Goal: Task Accomplishment & Management: Use online tool/utility

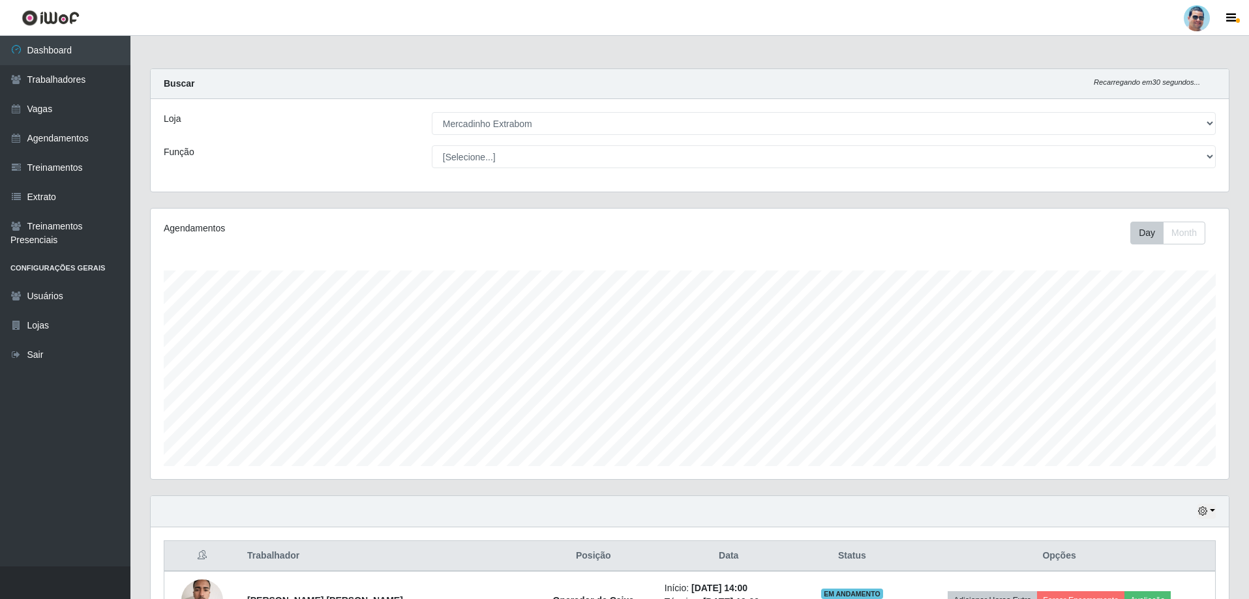
select select "175"
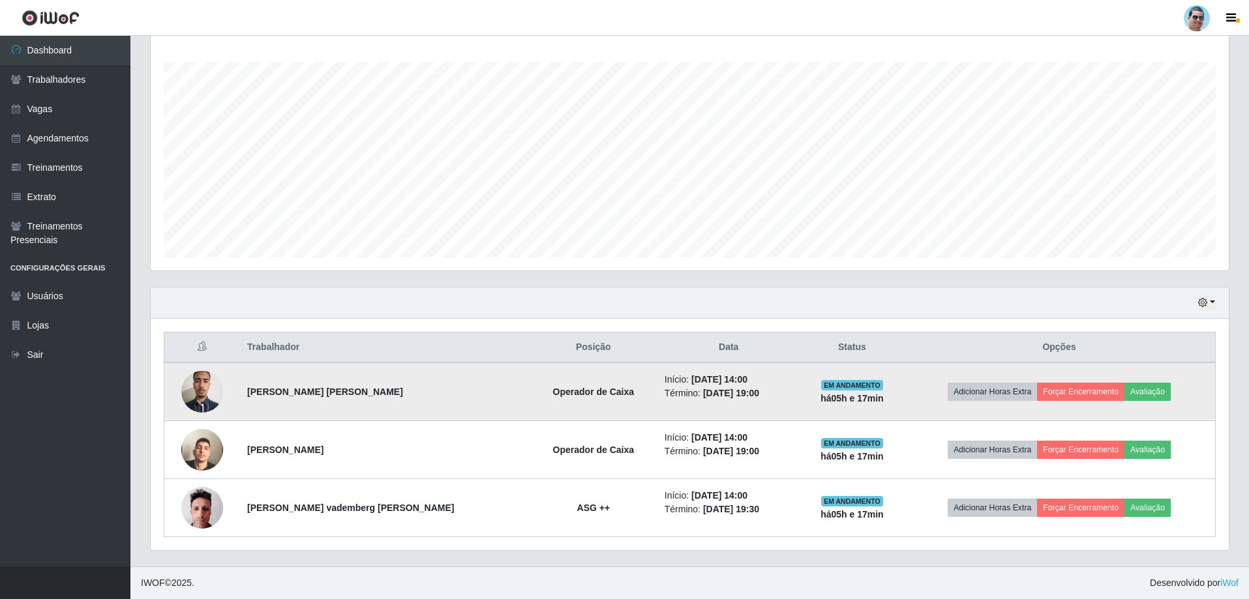
scroll to position [271, 1078]
click at [1049, 390] on button "Forçar Encerramento" at bounding box center [1080, 392] width 87 height 18
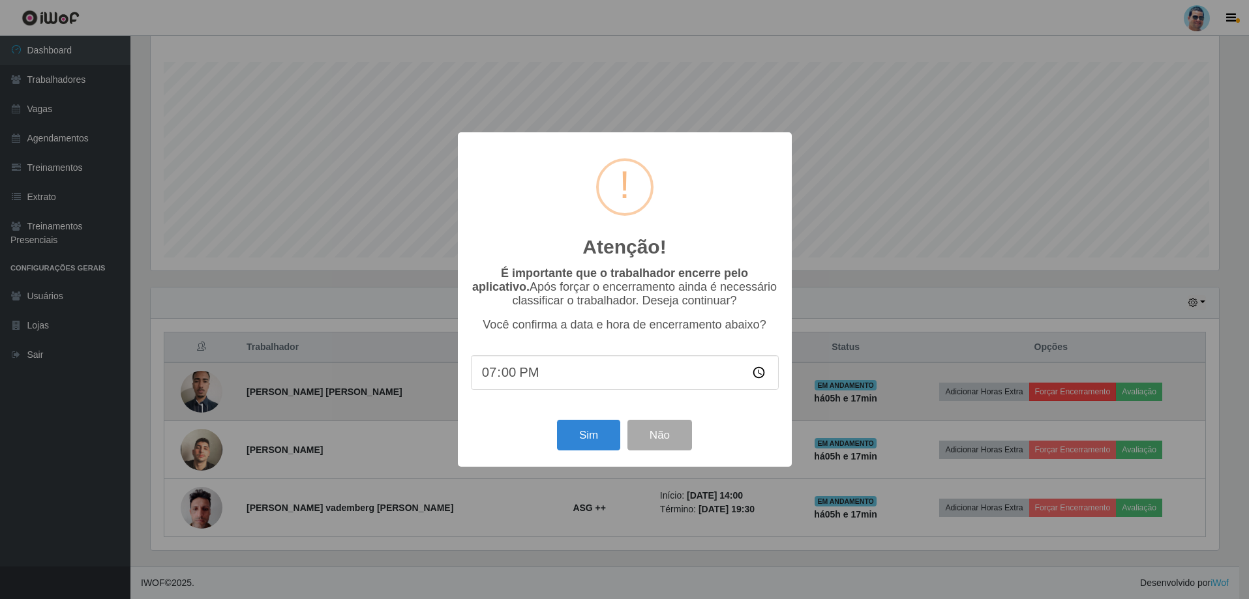
scroll to position [271, 1072]
type input "19:16"
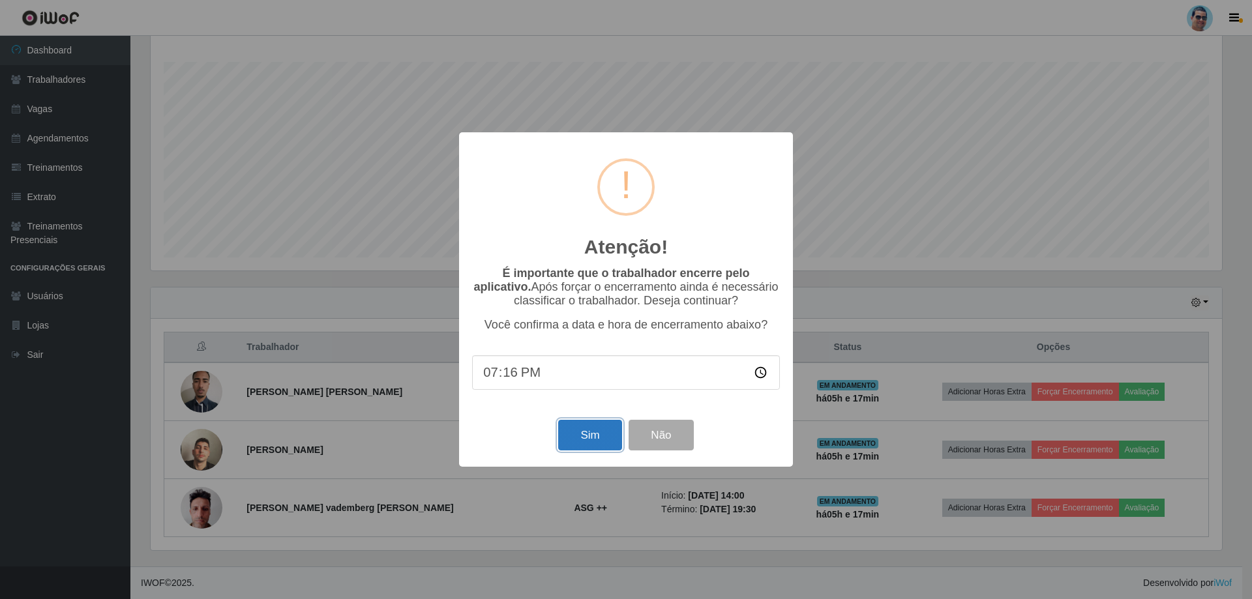
click at [589, 434] on button "Sim" at bounding box center [589, 435] width 63 height 31
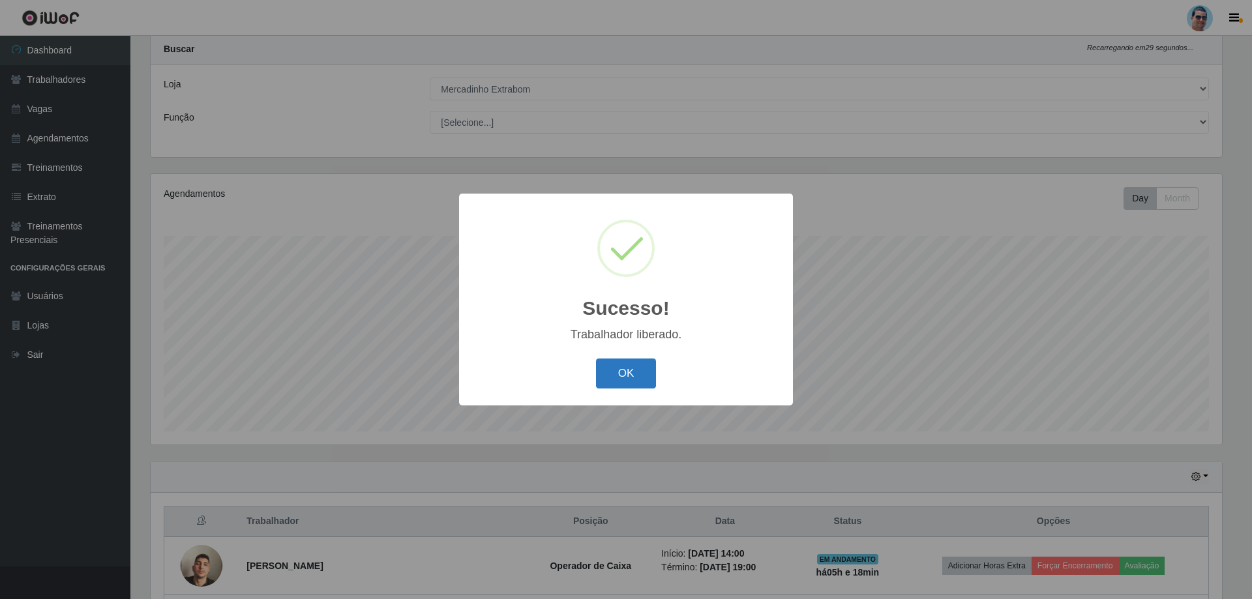
click at [605, 384] on button "OK" at bounding box center [626, 374] width 61 height 31
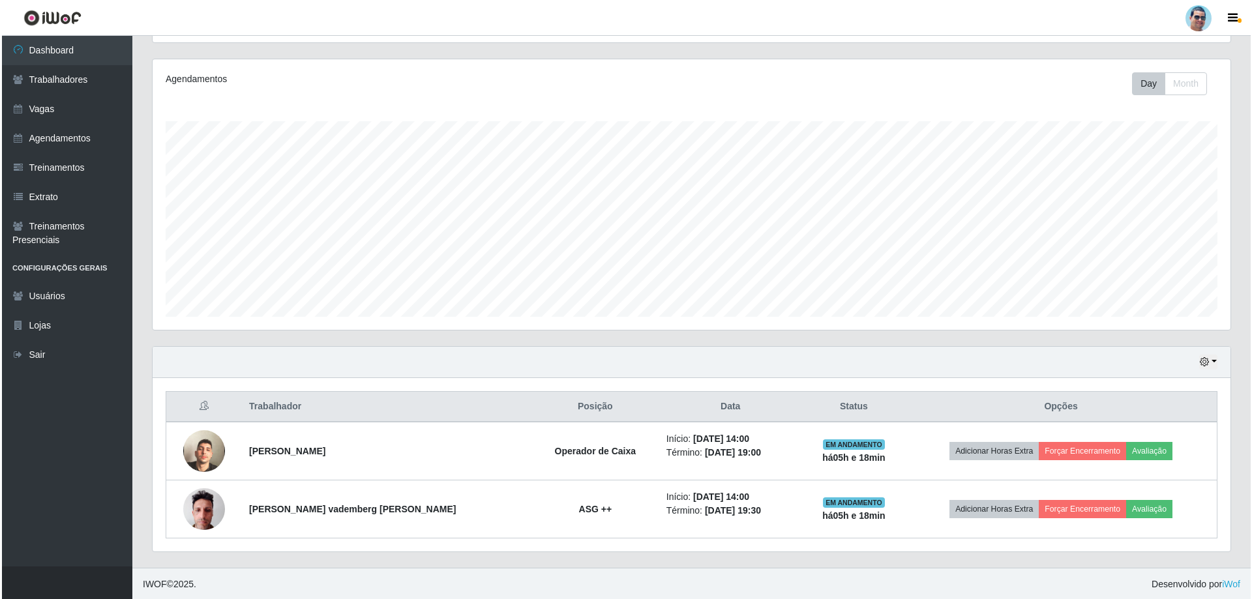
scroll to position [151, 0]
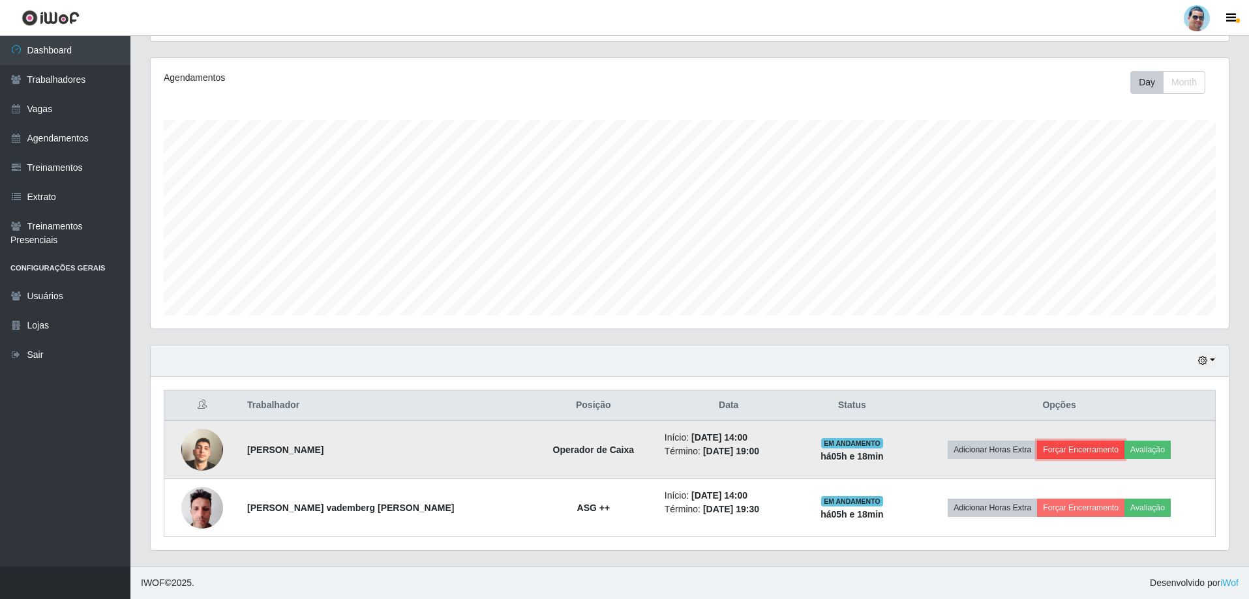
click at [1081, 456] on button "Forçar Encerramento" at bounding box center [1080, 450] width 87 height 18
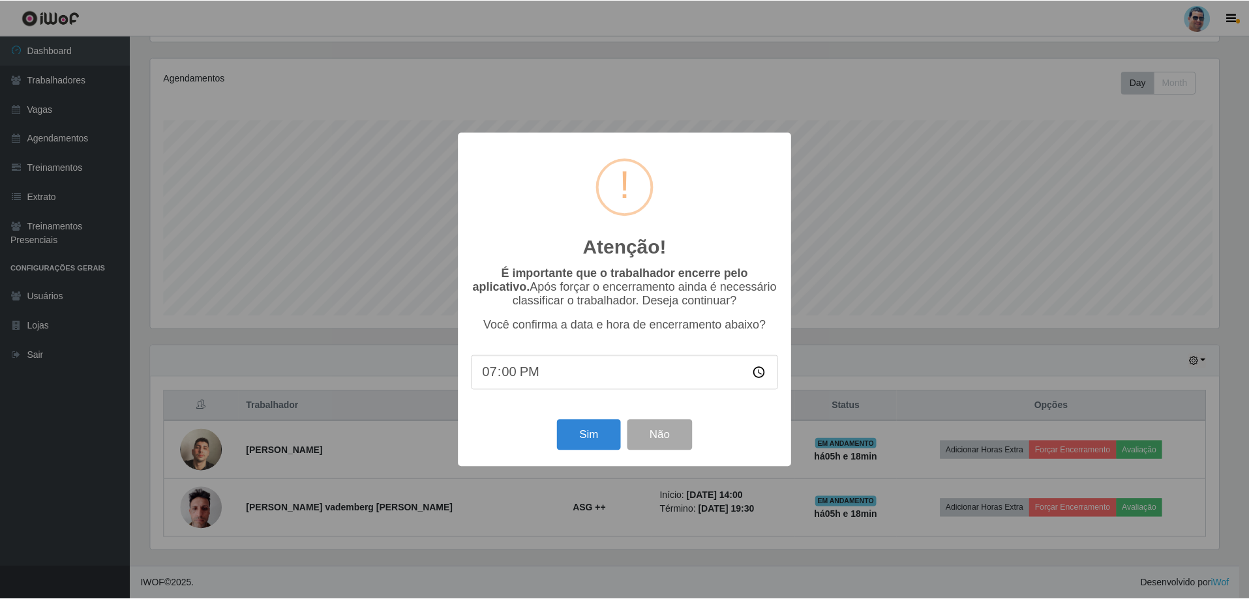
scroll to position [271, 1072]
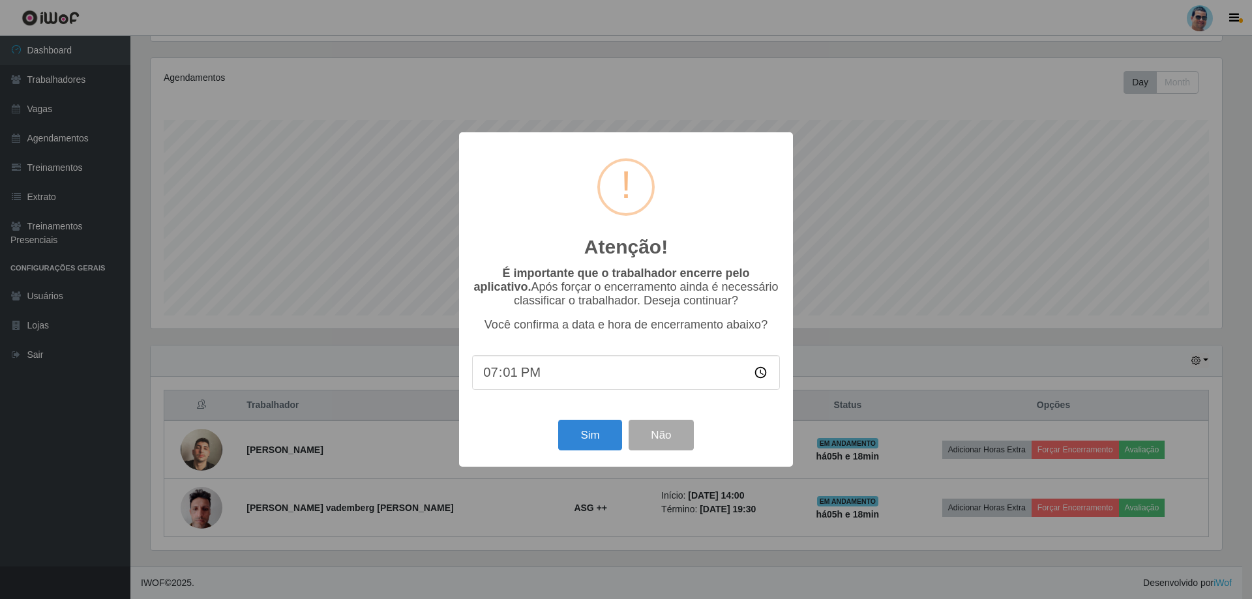
type input "19:17"
click at [596, 449] on button "Sim" at bounding box center [589, 435] width 63 height 31
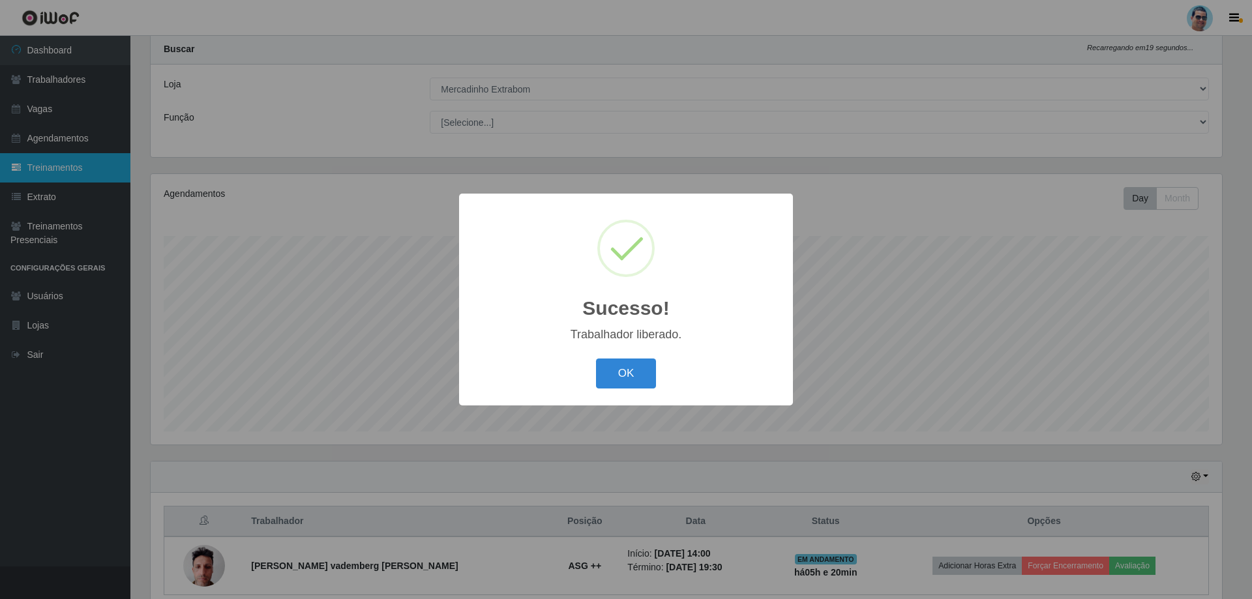
click at [596, 359] on button "OK" at bounding box center [626, 374] width 61 height 31
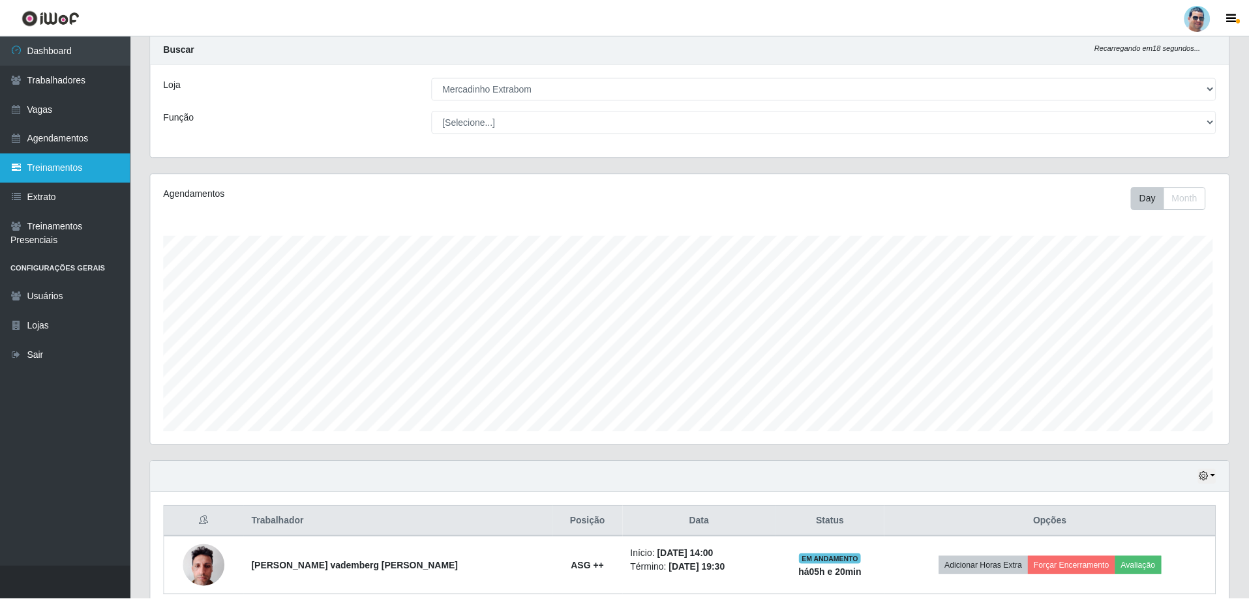
scroll to position [271, 1078]
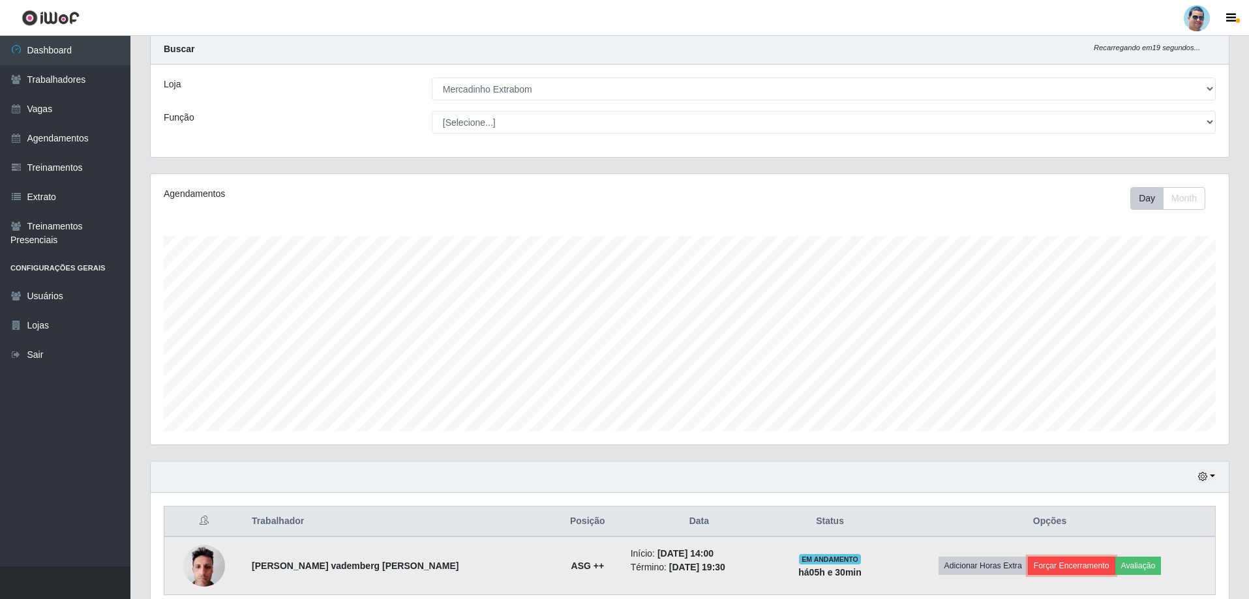
click at [1062, 568] on button "Forçar Encerramento" at bounding box center [1071, 566] width 87 height 18
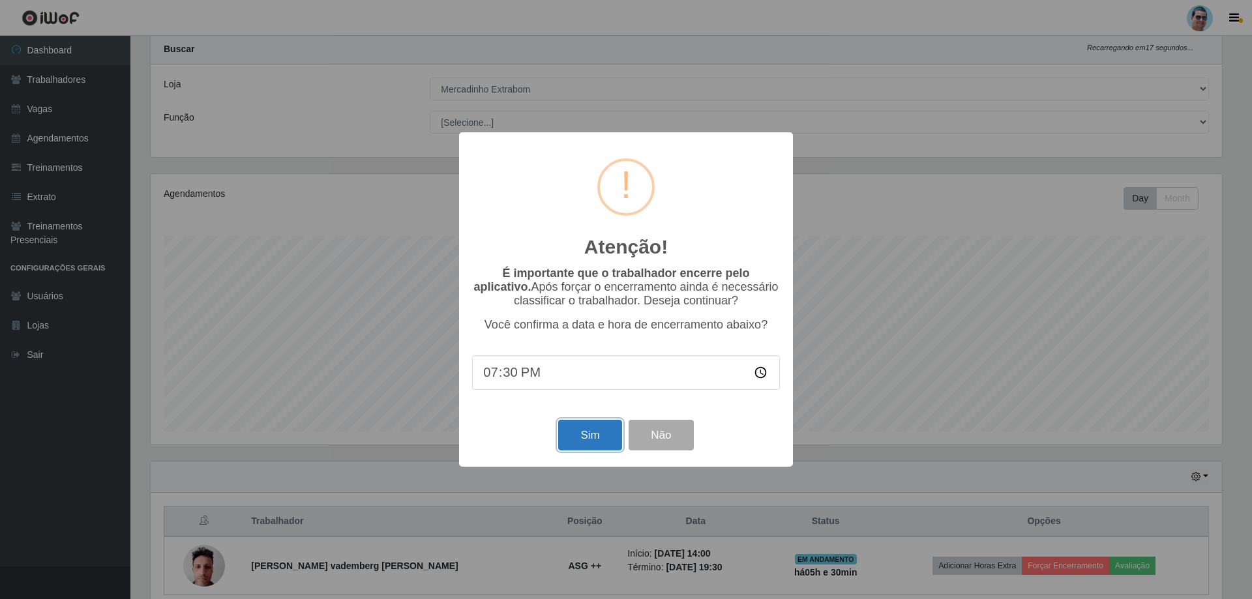
click at [584, 440] on button "Sim" at bounding box center [589, 435] width 63 height 31
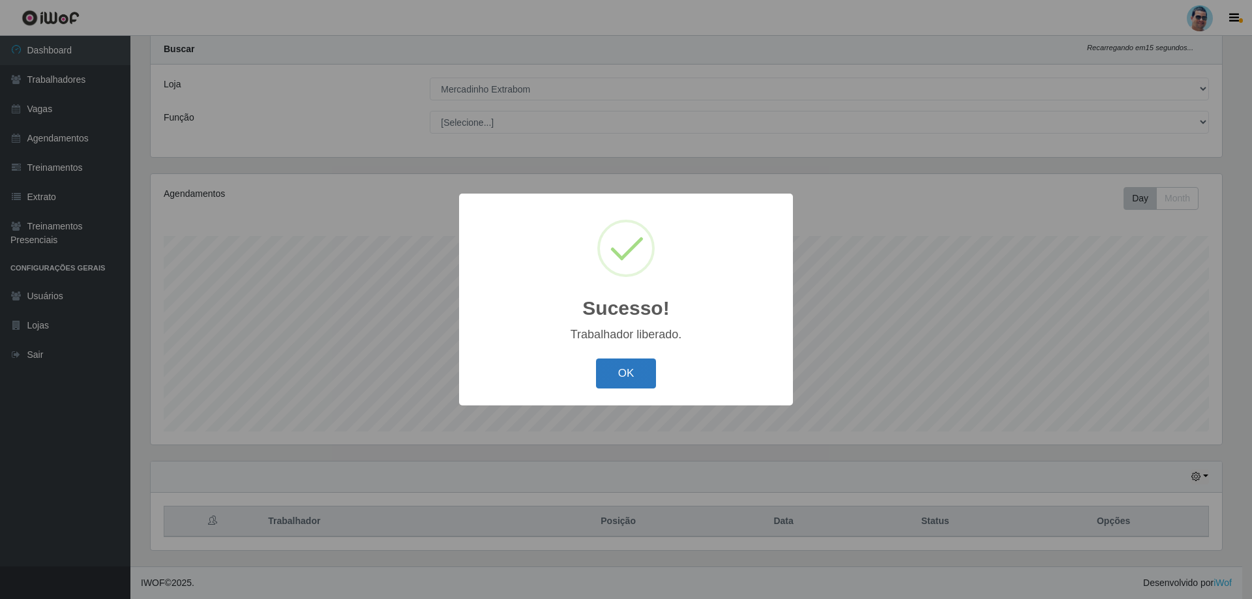
click at [645, 383] on button "OK" at bounding box center [626, 374] width 61 height 31
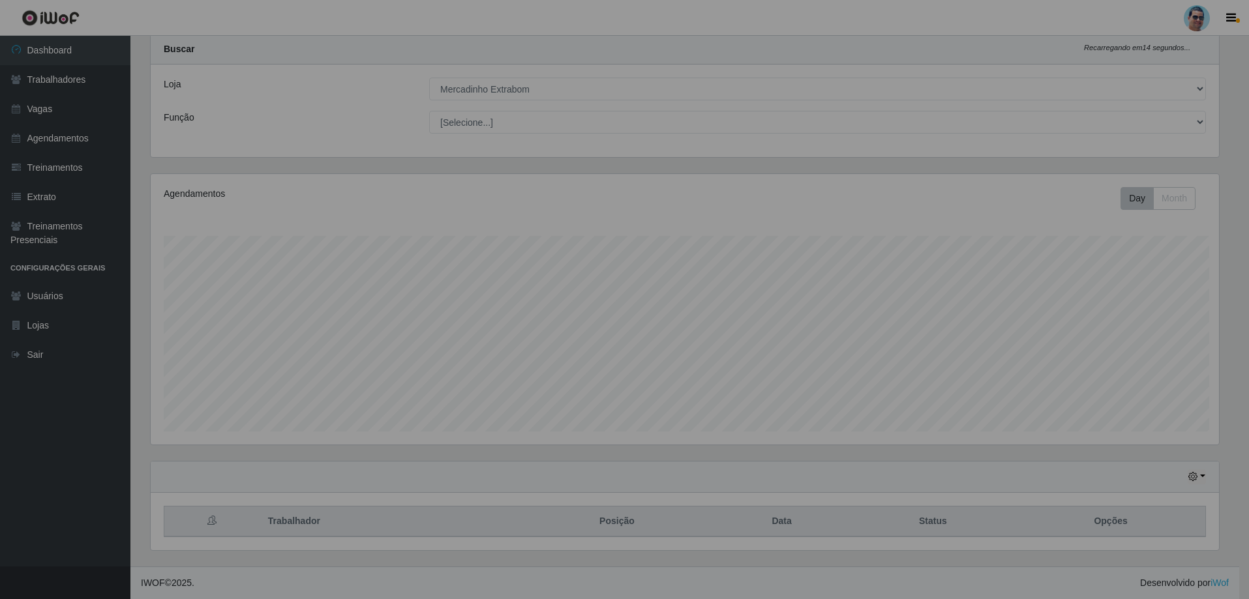
scroll to position [271, 1078]
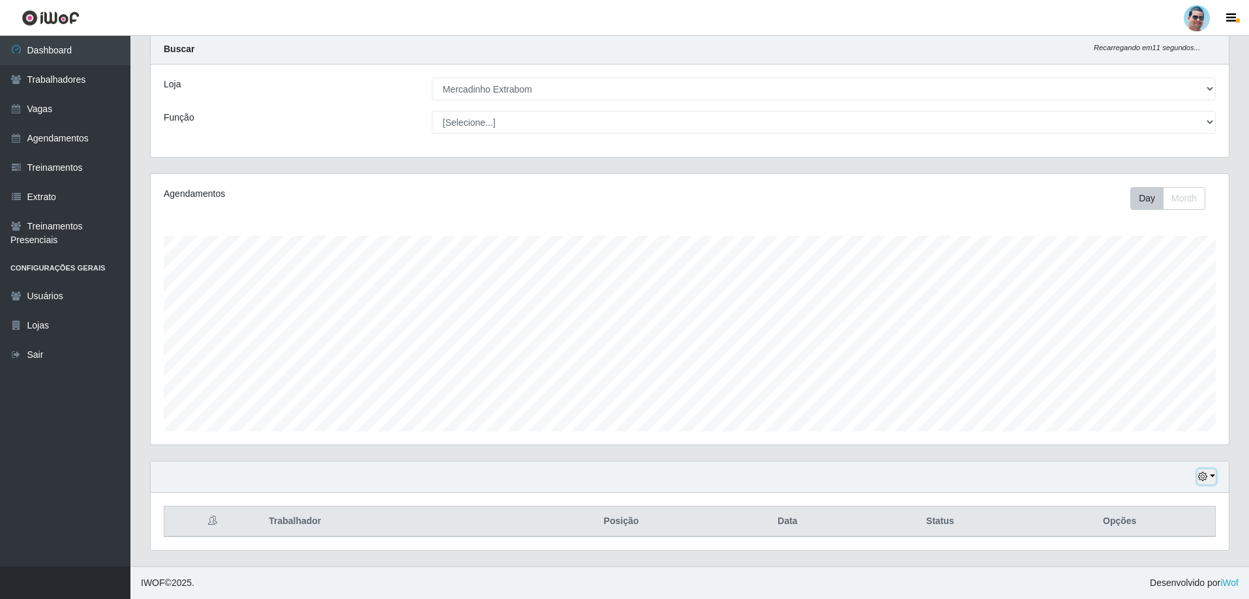
click at [1214, 473] on button "button" at bounding box center [1207, 477] width 18 height 15
click at [1128, 392] on button "3 dias" at bounding box center [1163, 400] width 103 height 27
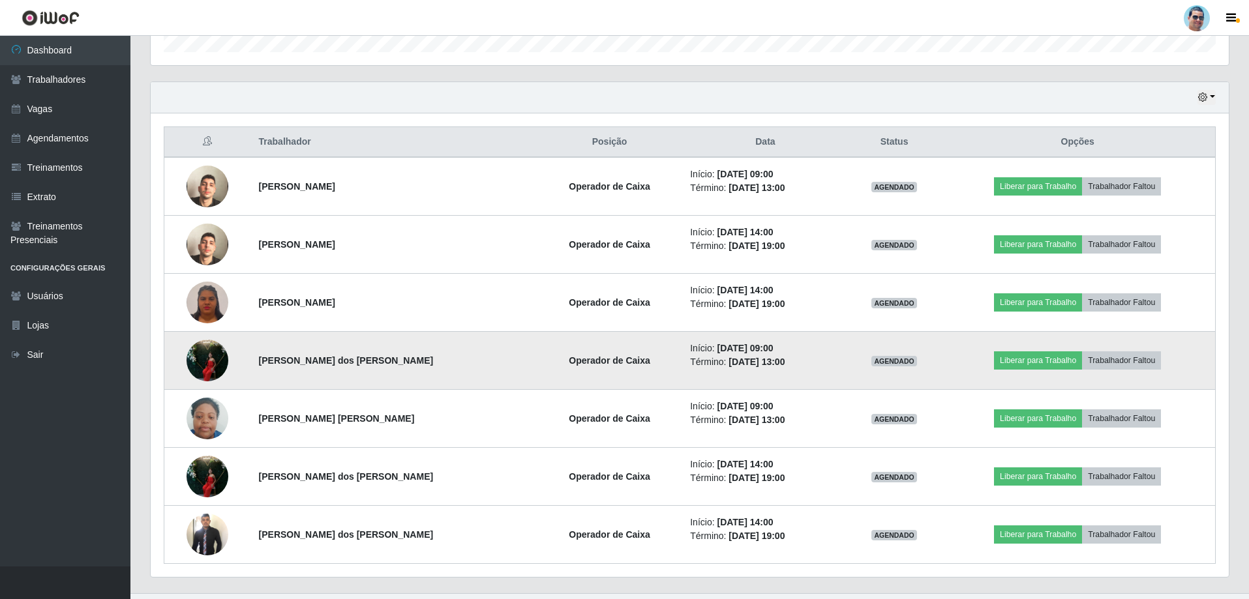
scroll to position [426, 0]
